Goal: Task Accomplishment & Management: Manage account settings

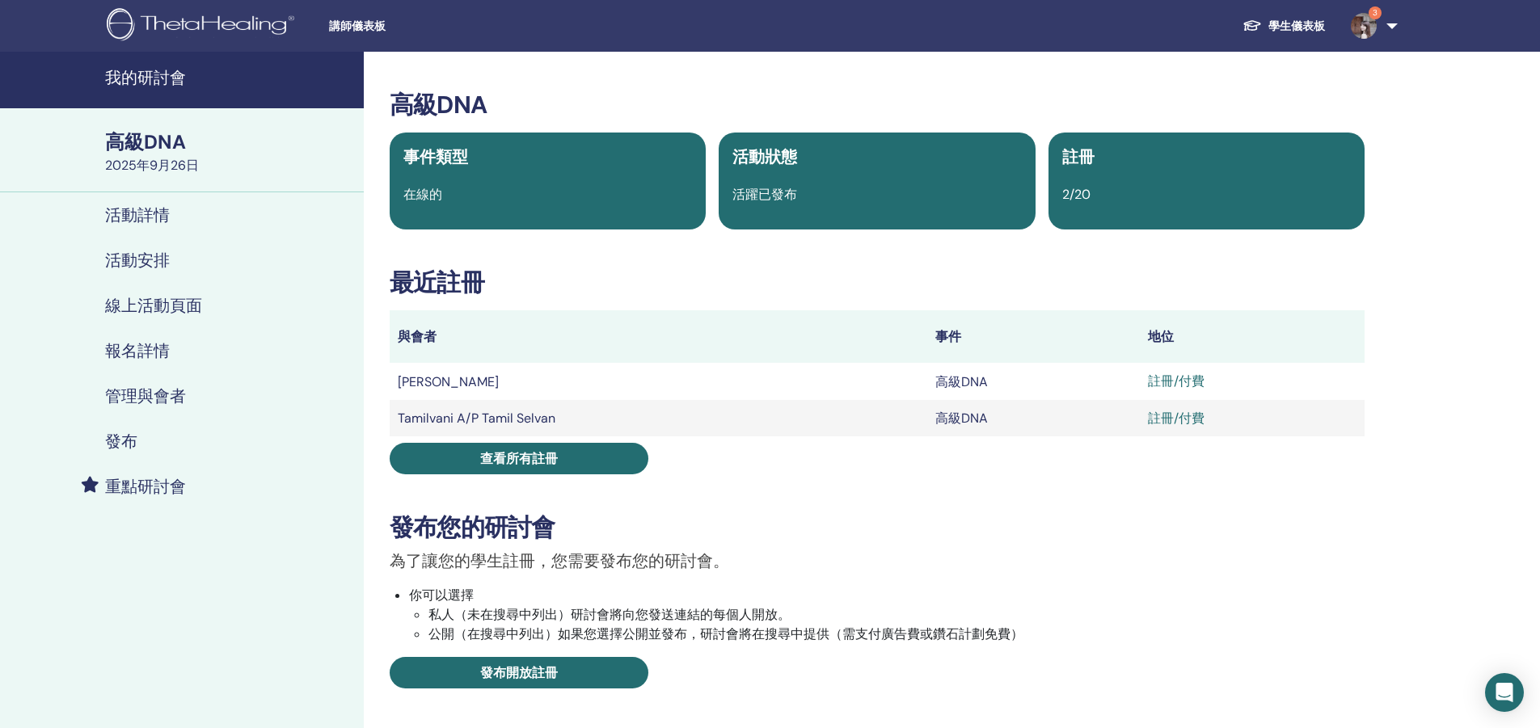
click at [143, 84] on font "我的研討會" at bounding box center [145, 77] width 81 height 21
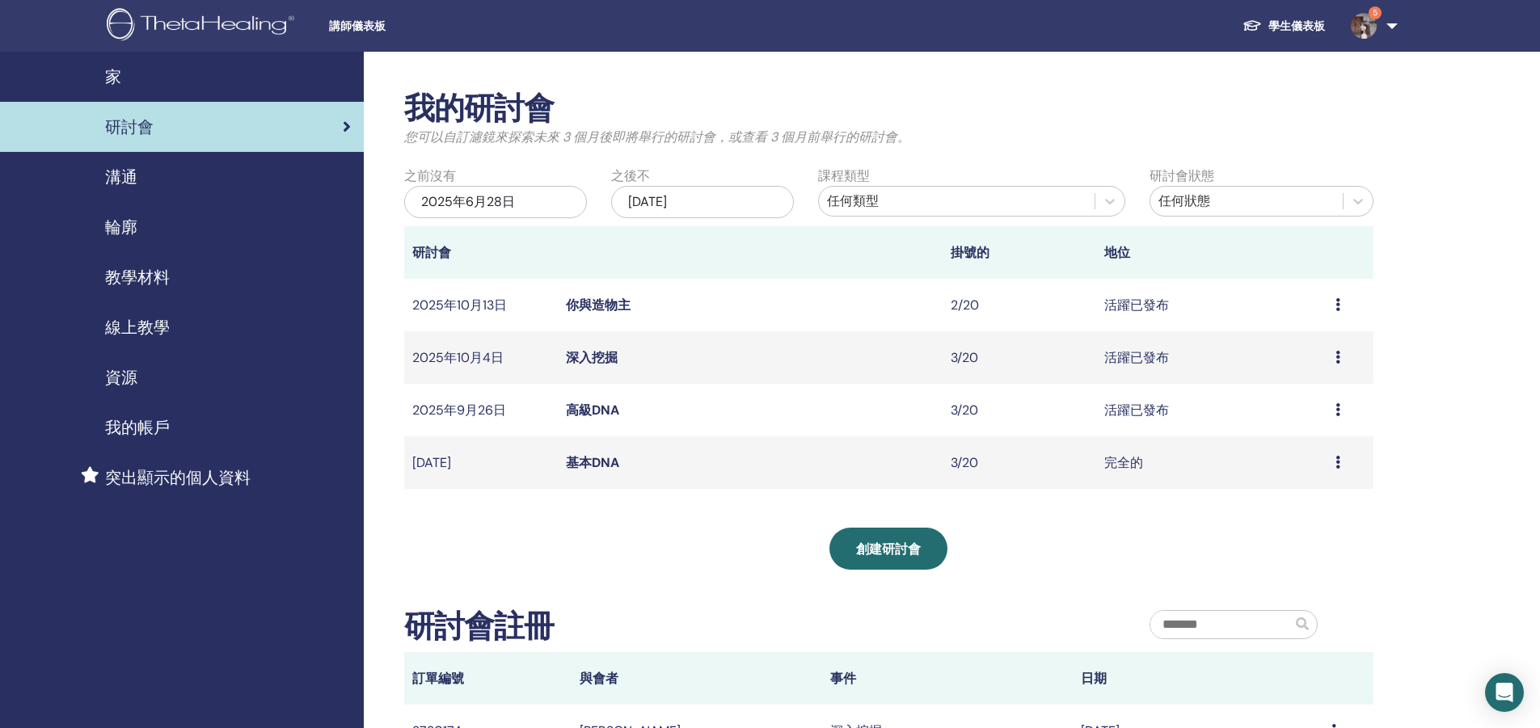
click at [590, 416] on font "高級DNA" at bounding box center [592, 410] width 53 height 17
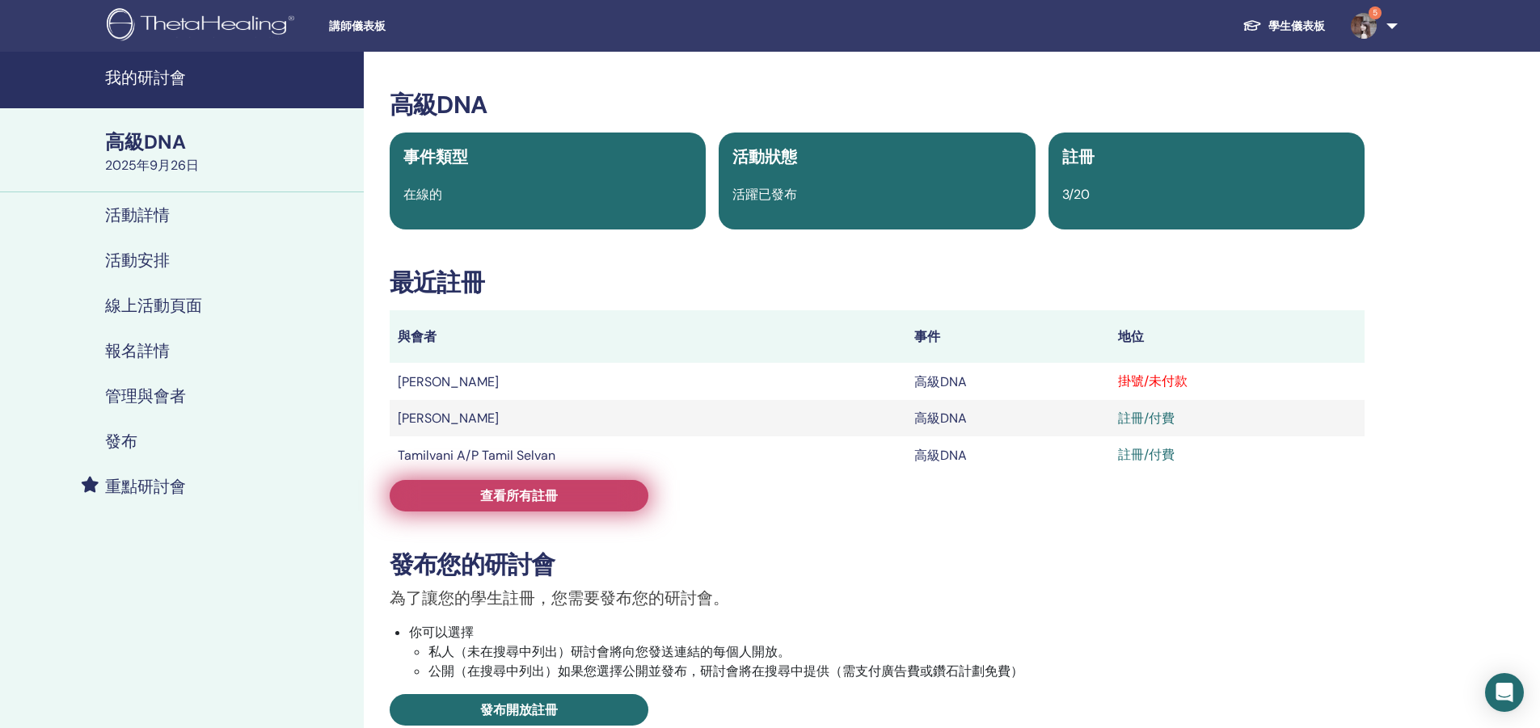
click at [536, 504] on link "查看所有註冊" at bounding box center [519, 496] width 259 height 32
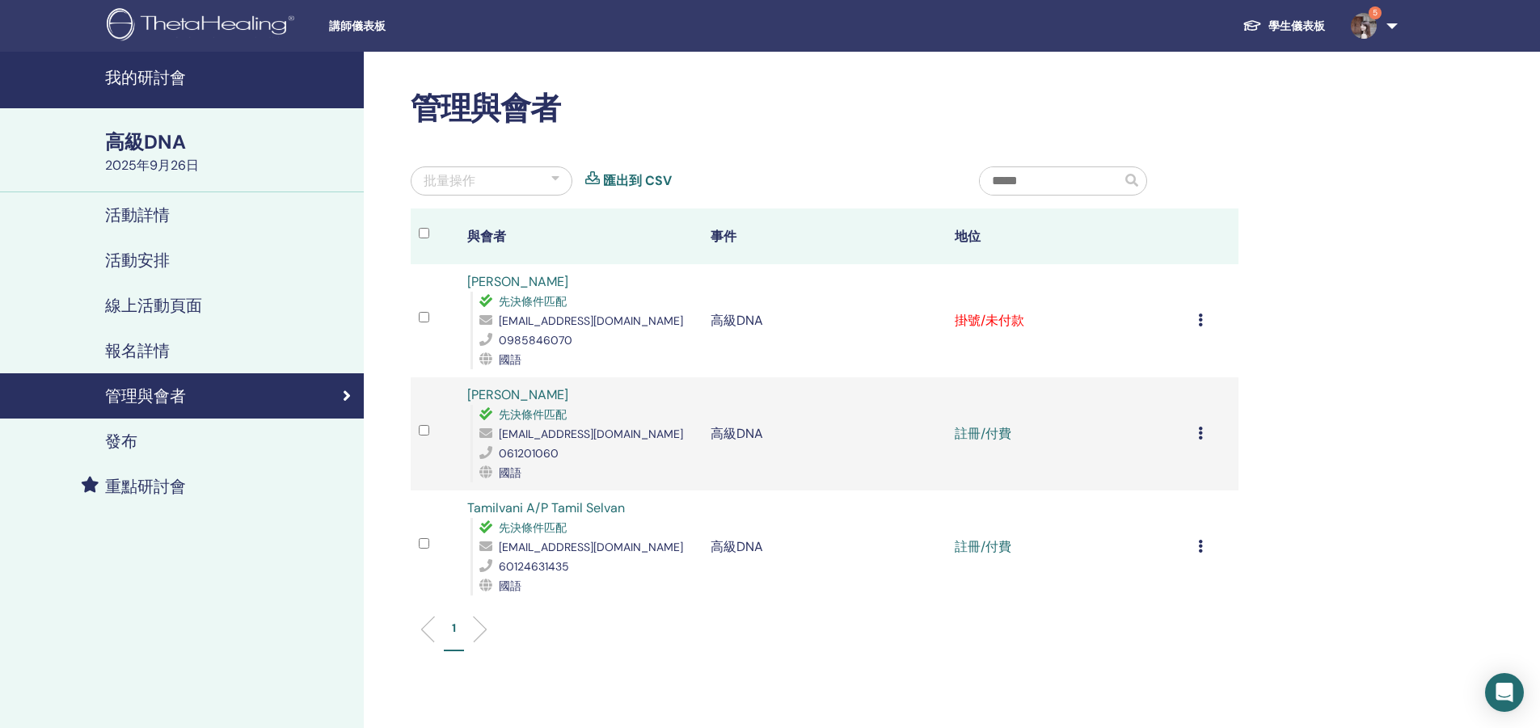
click at [1198, 322] on icon at bounding box center [1200, 320] width 5 height 13
click at [1155, 386] on font "標記為已付款" at bounding box center [1153, 383] width 78 height 17
click at [1199, 547] on icon at bounding box center [1200, 546] width 5 height 13
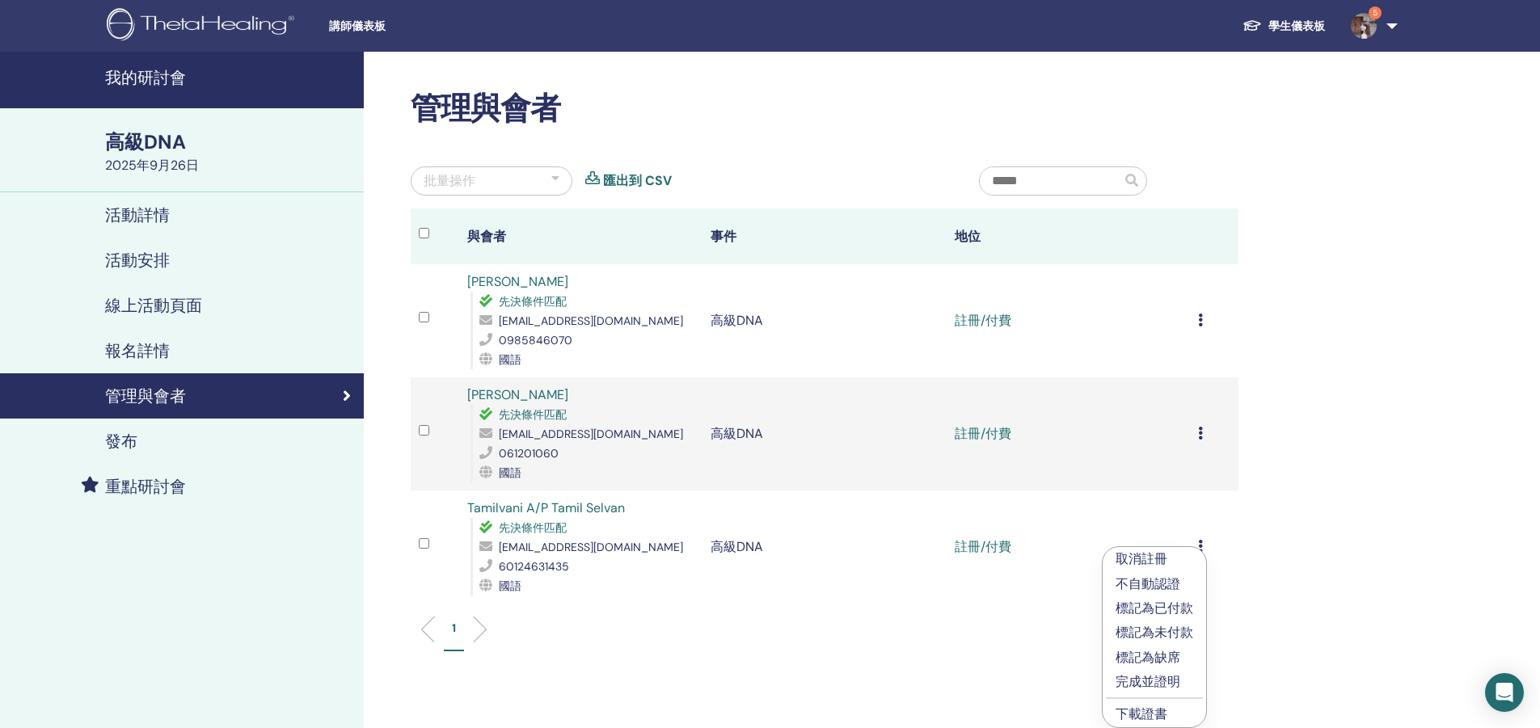
click at [1160, 686] on font "完成並證明" at bounding box center [1148, 681] width 65 height 17
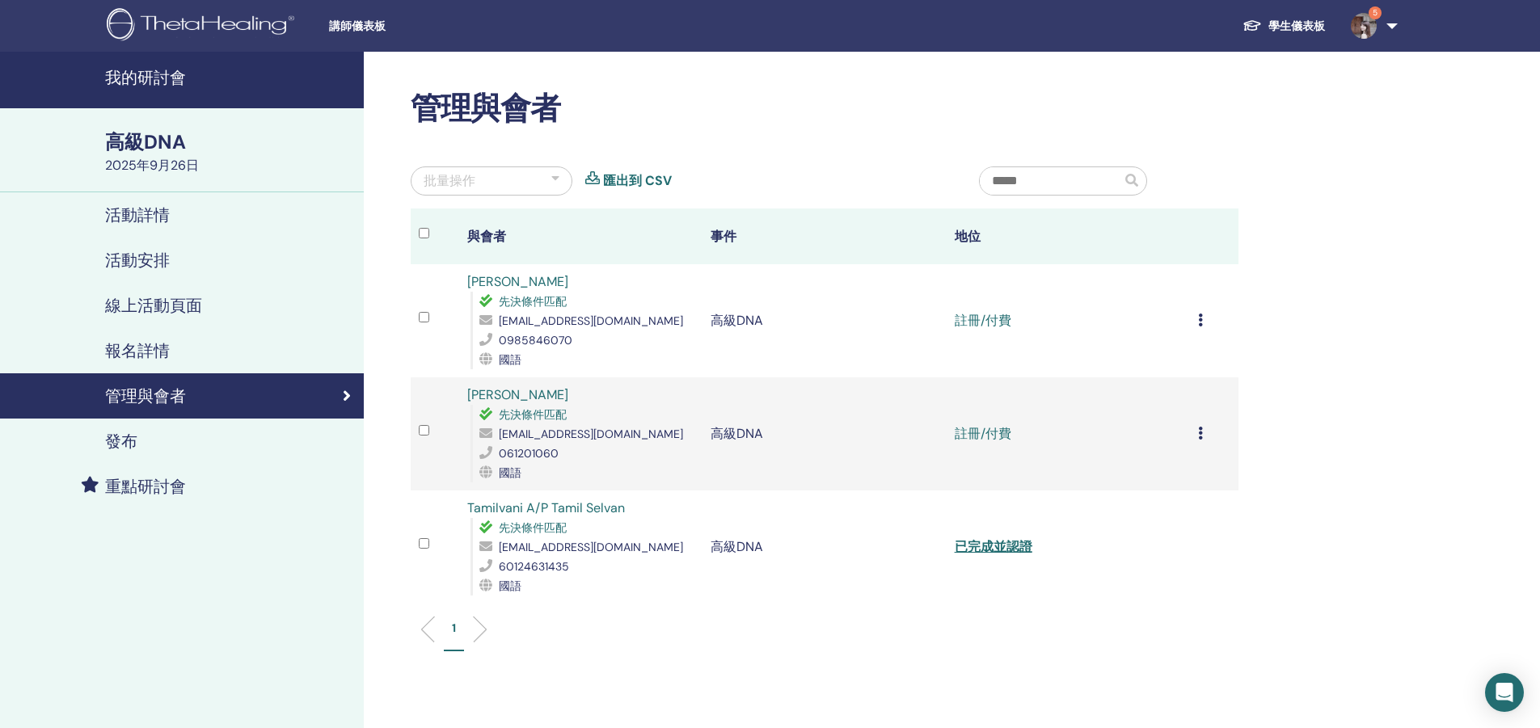
click at [1202, 437] on icon at bounding box center [1200, 433] width 5 height 13
click at [1152, 575] on font "完成並證明" at bounding box center [1151, 571] width 65 height 17
click at [1197, 324] on td "取消註冊 不自動認證 標記為已付款 標記為未付款 標記為缺席 完成並證明 下載證書" at bounding box center [1214, 320] width 49 height 113
click at [1204, 319] on div "取消註冊 不自動認證 標記為已付款 標記為未付款 標記為缺席 完成並證明 下載證書" at bounding box center [1214, 320] width 32 height 19
click at [1162, 457] on font "完成並證明" at bounding box center [1153, 454] width 65 height 17
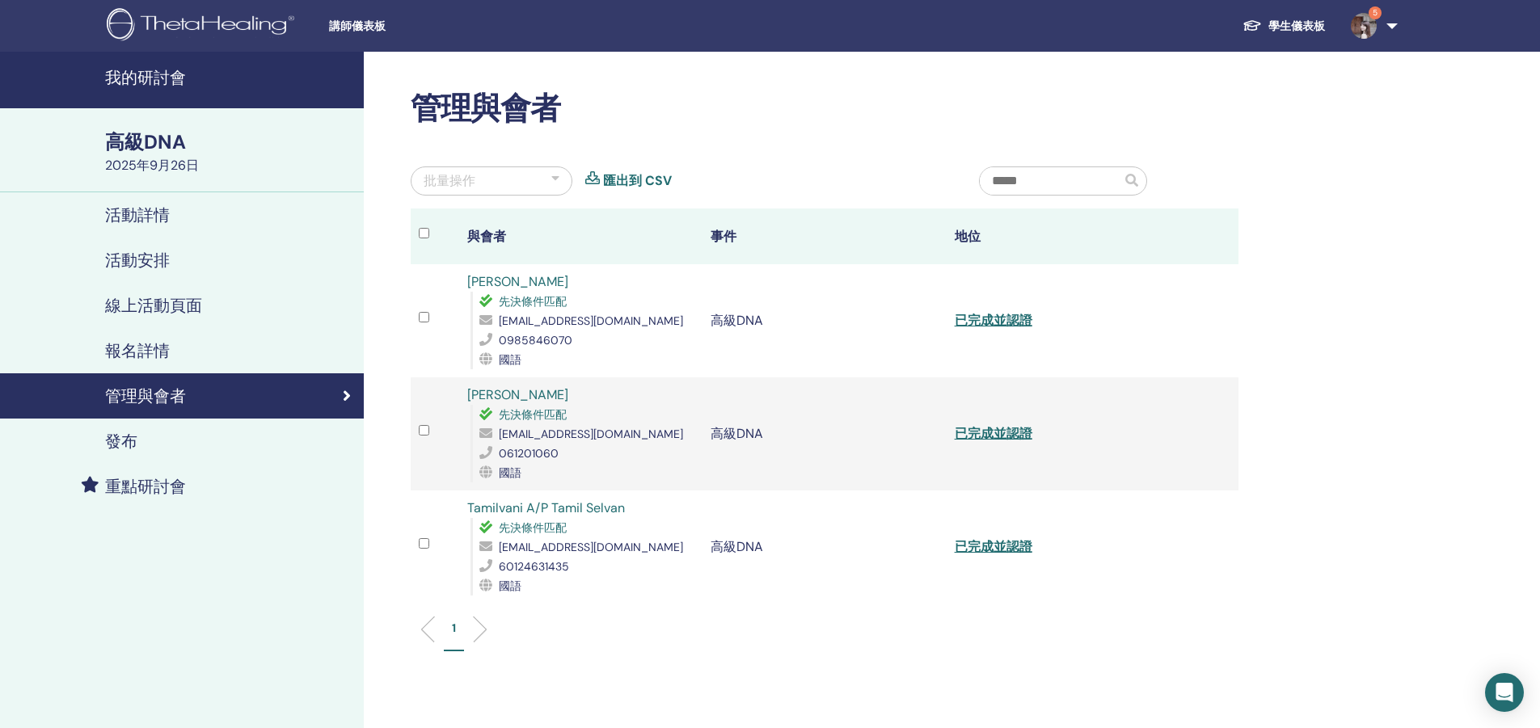
click at [127, 81] on font "我的研討會" at bounding box center [145, 77] width 81 height 21
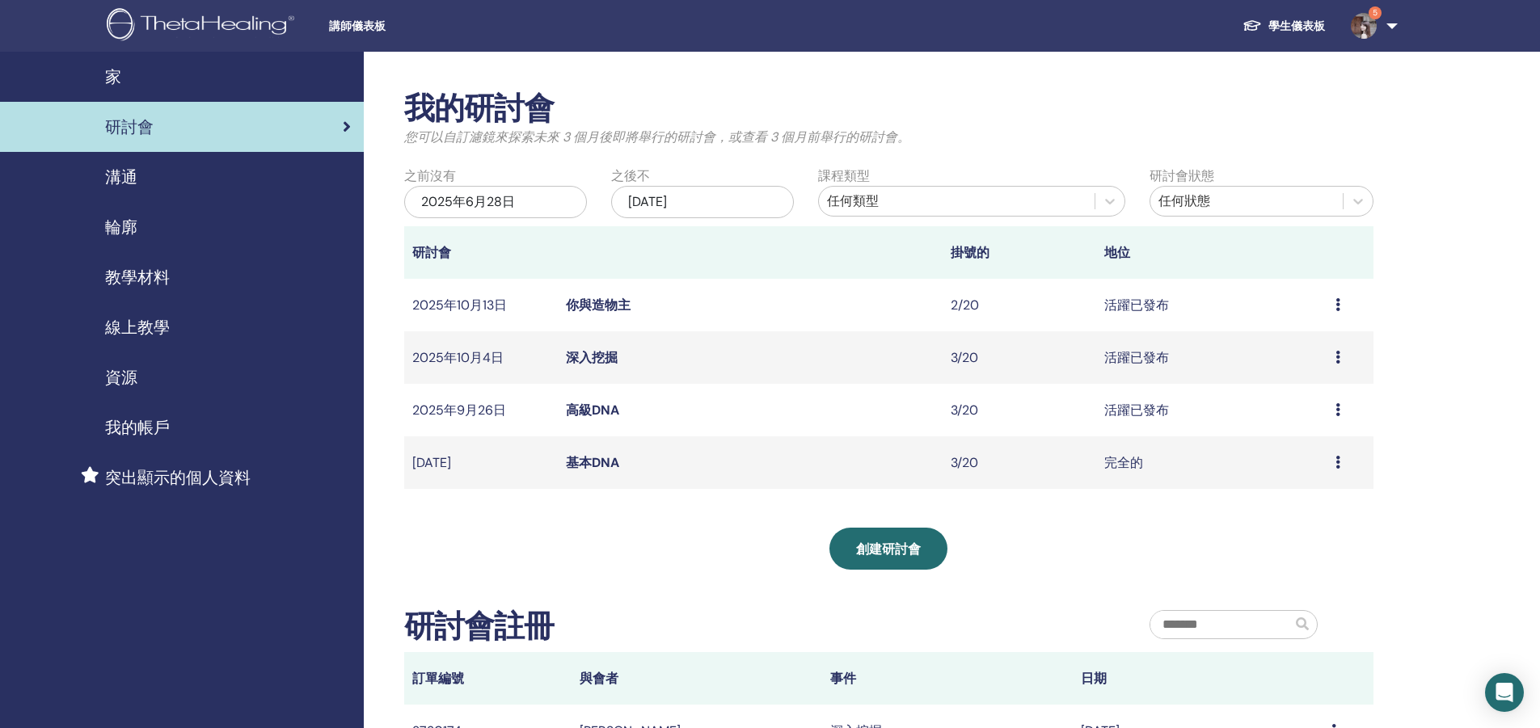
click at [588, 360] on font "深入挖掘" at bounding box center [592, 357] width 52 height 17
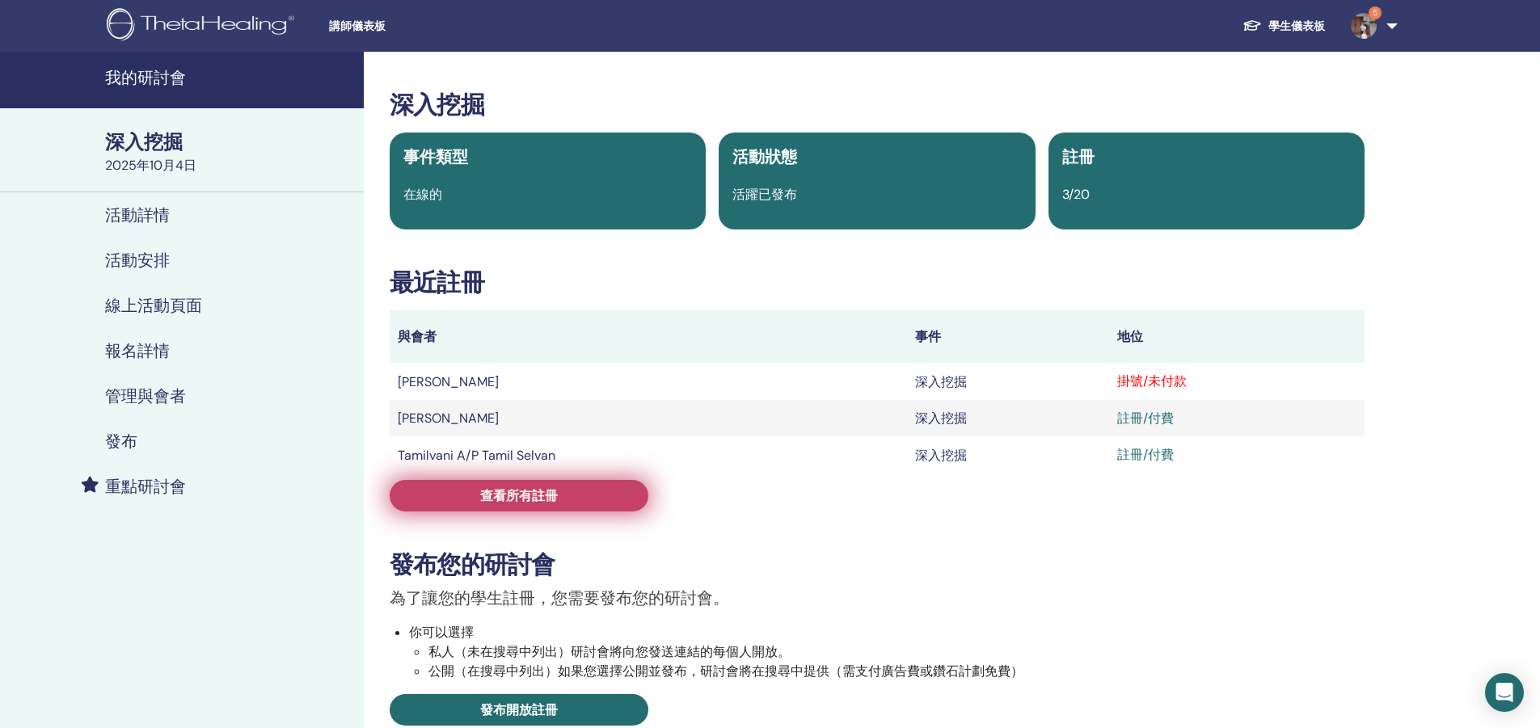
click at [568, 498] on link "查看所有註冊" at bounding box center [519, 496] width 259 height 32
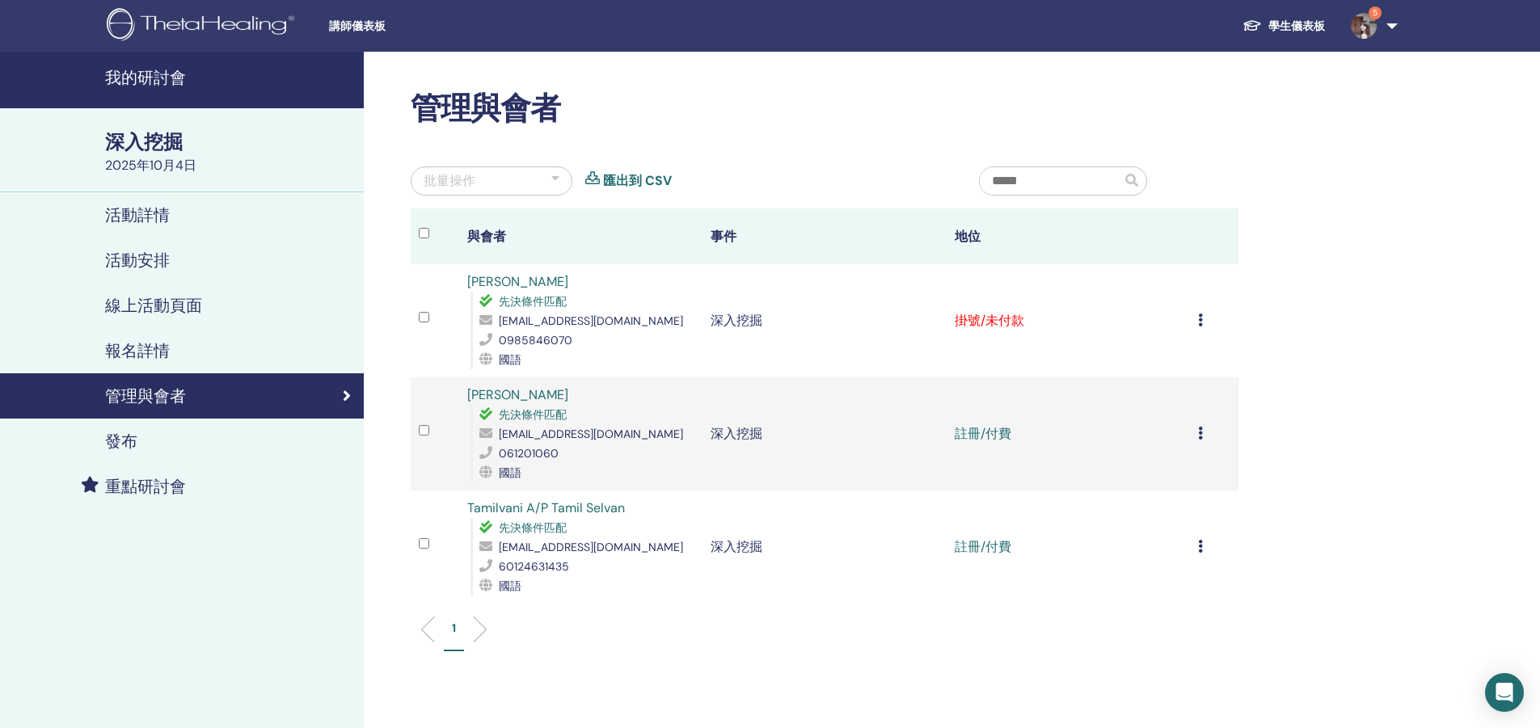
click at [1201, 322] on icon at bounding box center [1200, 320] width 5 height 13
click at [1164, 382] on font "標記為已付款" at bounding box center [1157, 383] width 78 height 17
click at [1466, 386] on div "我的研討會 深入挖掘 2025年10月4日 活動詳情 活動安排 線上活動頁面 報名詳情 管理與會者 發布 重點研討會 管理與會者 批量操作 匯出到 CSV 與…" at bounding box center [770, 473] width 1540 height 842
